Goal: Navigation & Orientation: Find specific page/section

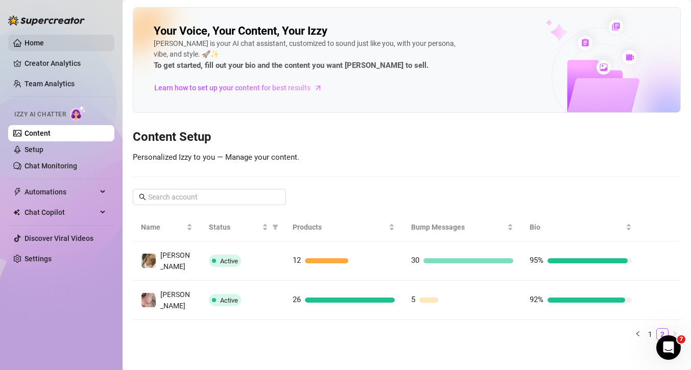
click at [41, 42] on link "Home" at bounding box center [34, 43] width 19 height 8
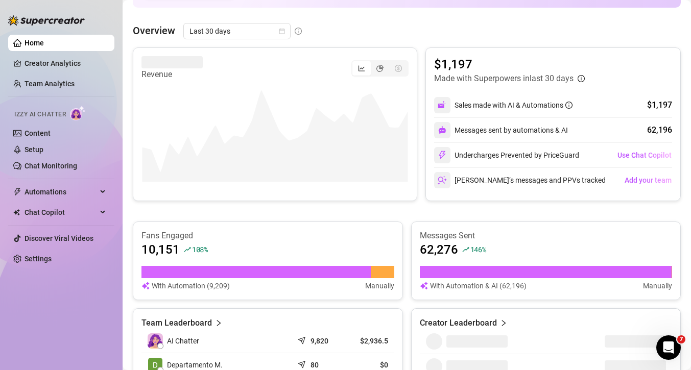
scroll to position [35, 0]
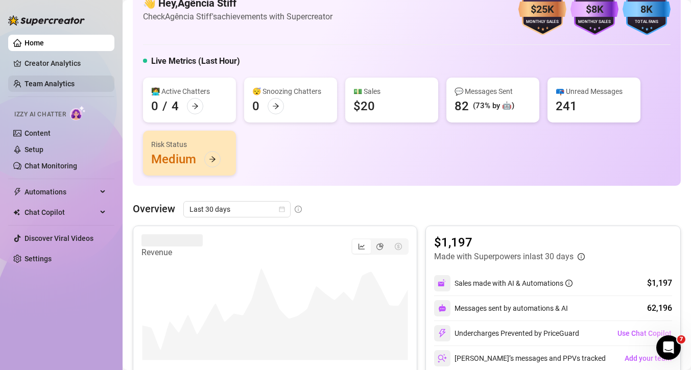
click at [68, 84] on link "Team Analytics" at bounding box center [50, 84] width 50 height 8
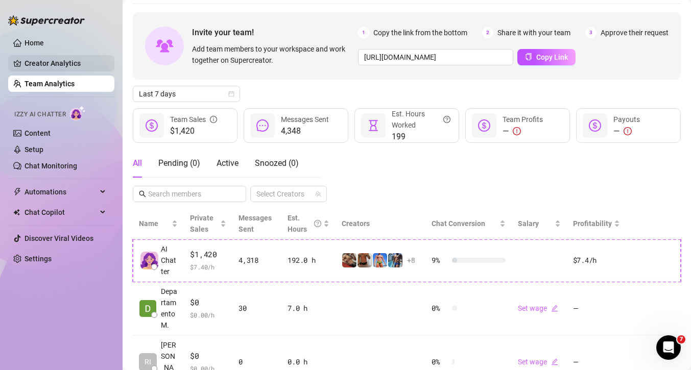
click at [66, 66] on link "Creator Analytics" at bounding box center [66, 63] width 82 height 16
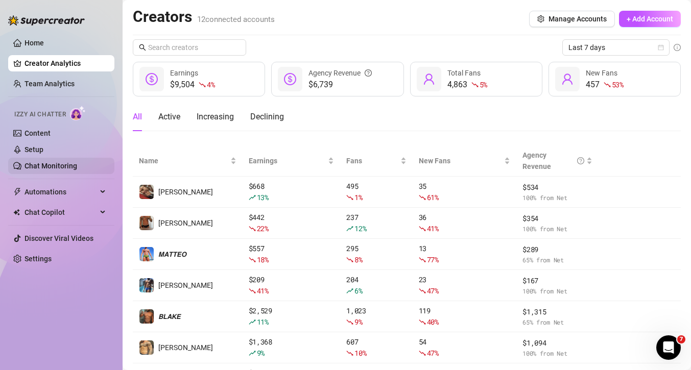
click at [64, 168] on link "Chat Monitoring" at bounding box center [51, 166] width 53 height 8
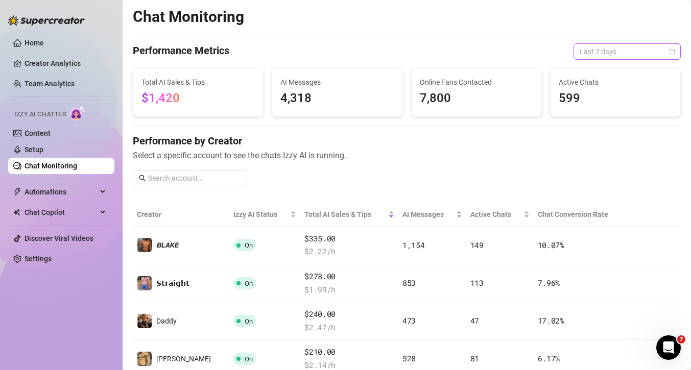
click at [592, 54] on span "Last 7 days" at bounding box center [627, 51] width 95 height 15
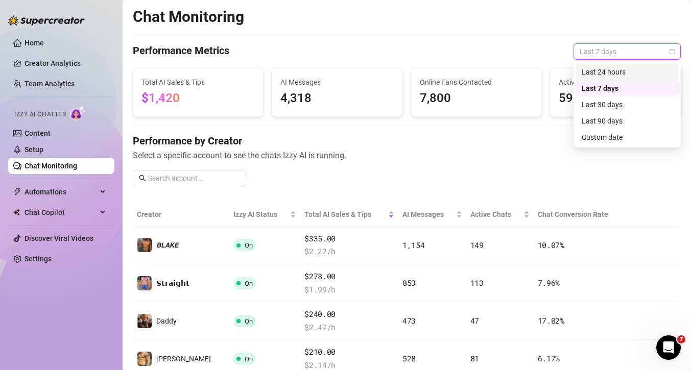
click at [594, 68] on div "Last 24 hours" at bounding box center [627, 71] width 91 height 11
